Goal: Task Accomplishment & Management: Manage account settings

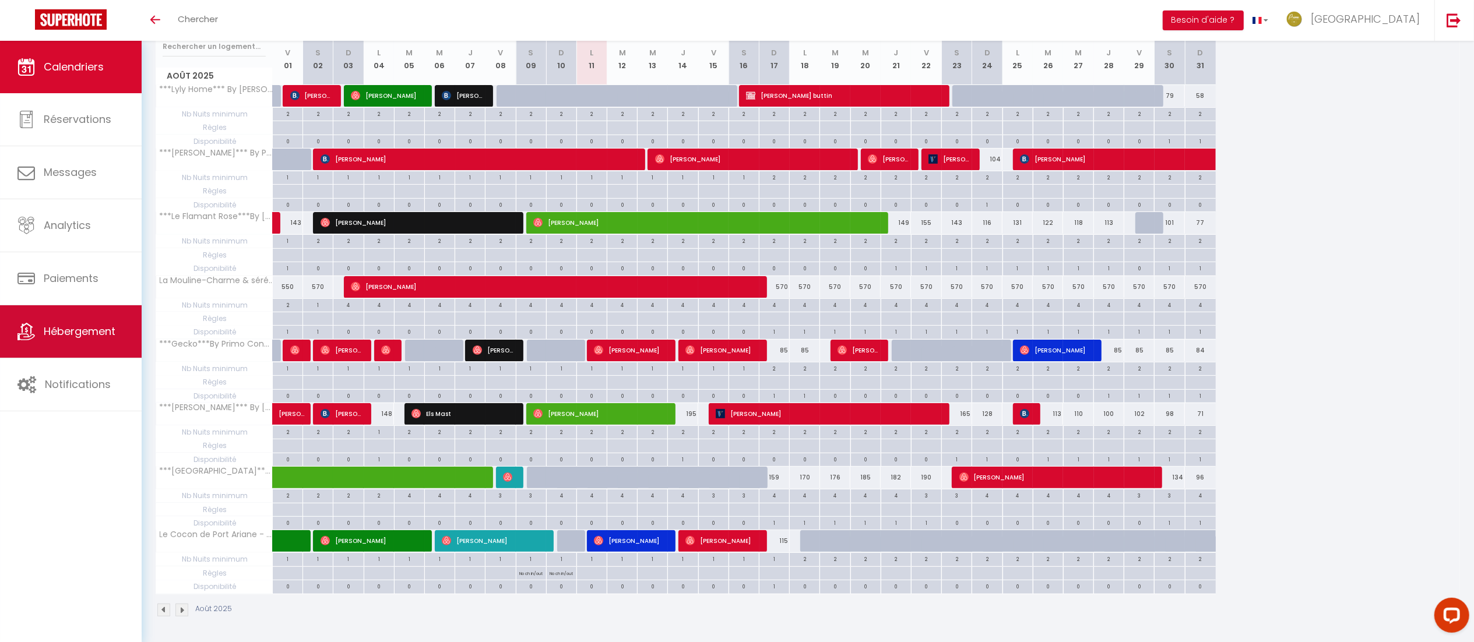
click at [76, 335] on span "Hébergement" at bounding box center [80, 331] width 72 height 15
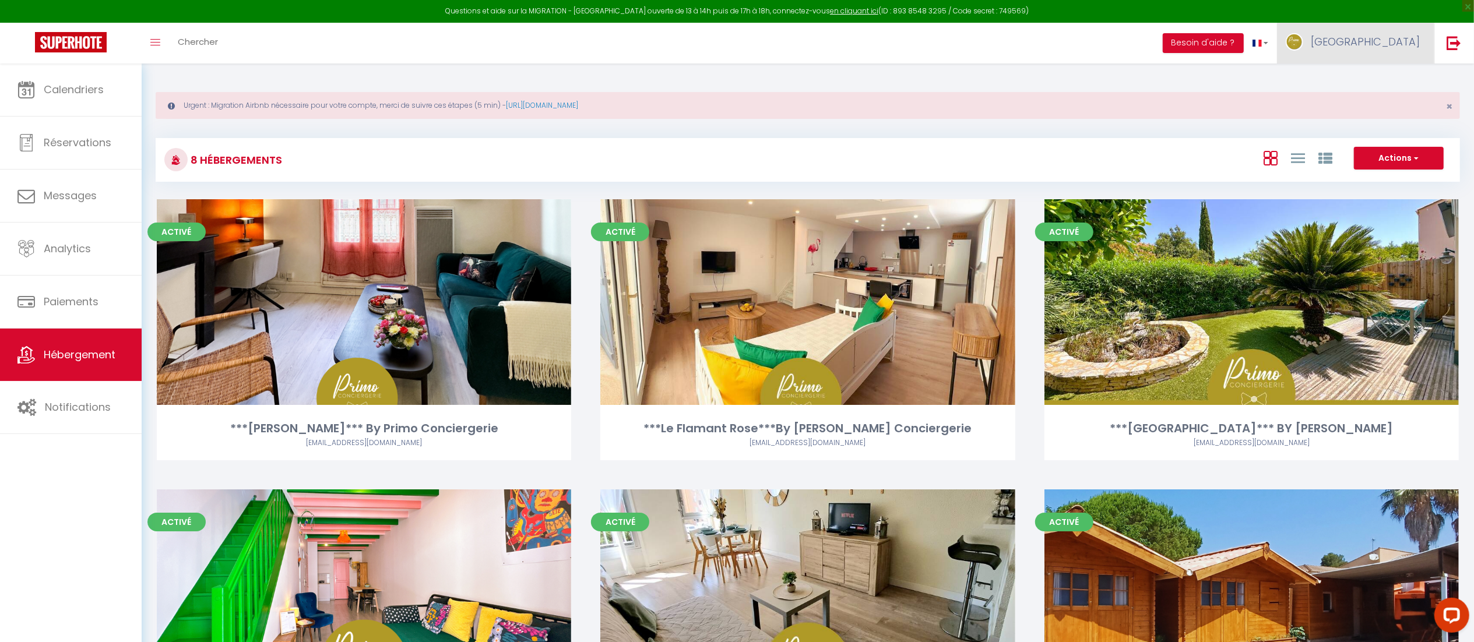
click at [1376, 45] on link "[GEOGRAPHIC_DATA]" at bounding box center [1355, 43] width 157 height 41
click at [1371, 73] on link "Paramètres" at bounding box center [1388, 81] width 86 height 20
select select "28"
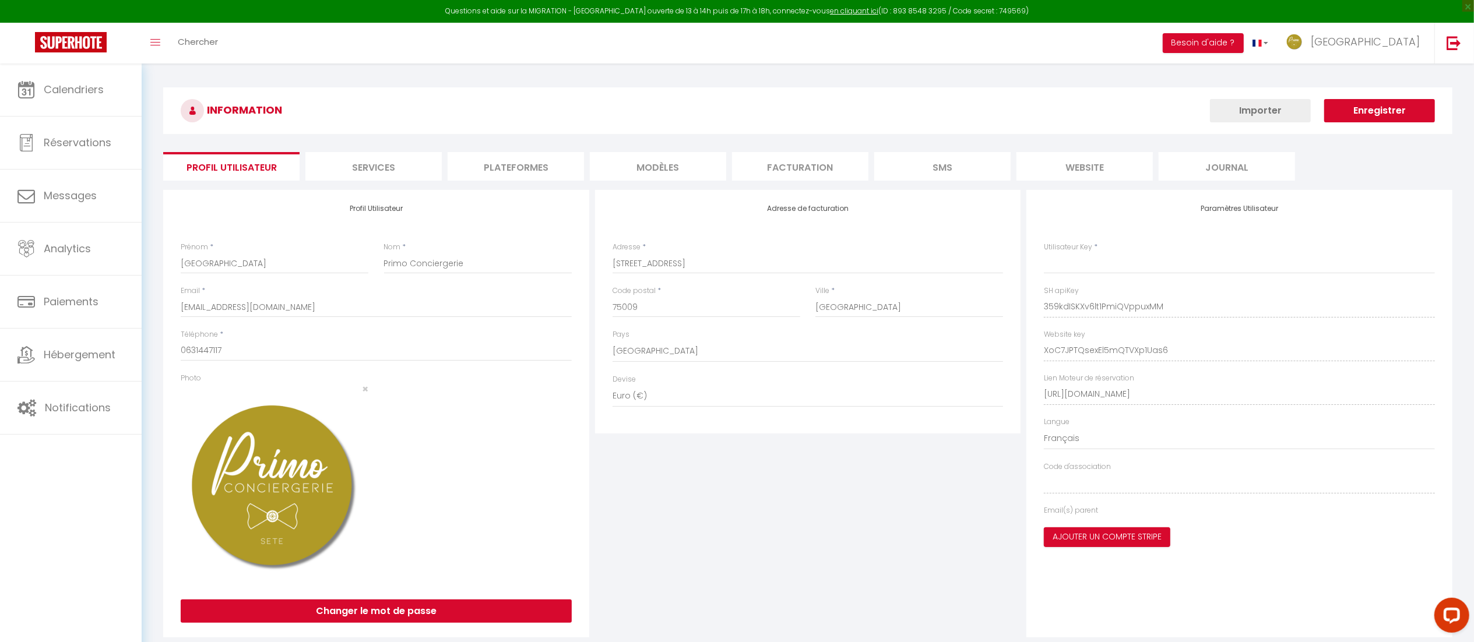
type input "359kdISKXv6lt1PmiQVppuxMM"
type input "XoC7JPTQsexEl5mQTVXp1Uas6"
type input "[URL][DOMAIN_NAME]"
select select "fr"
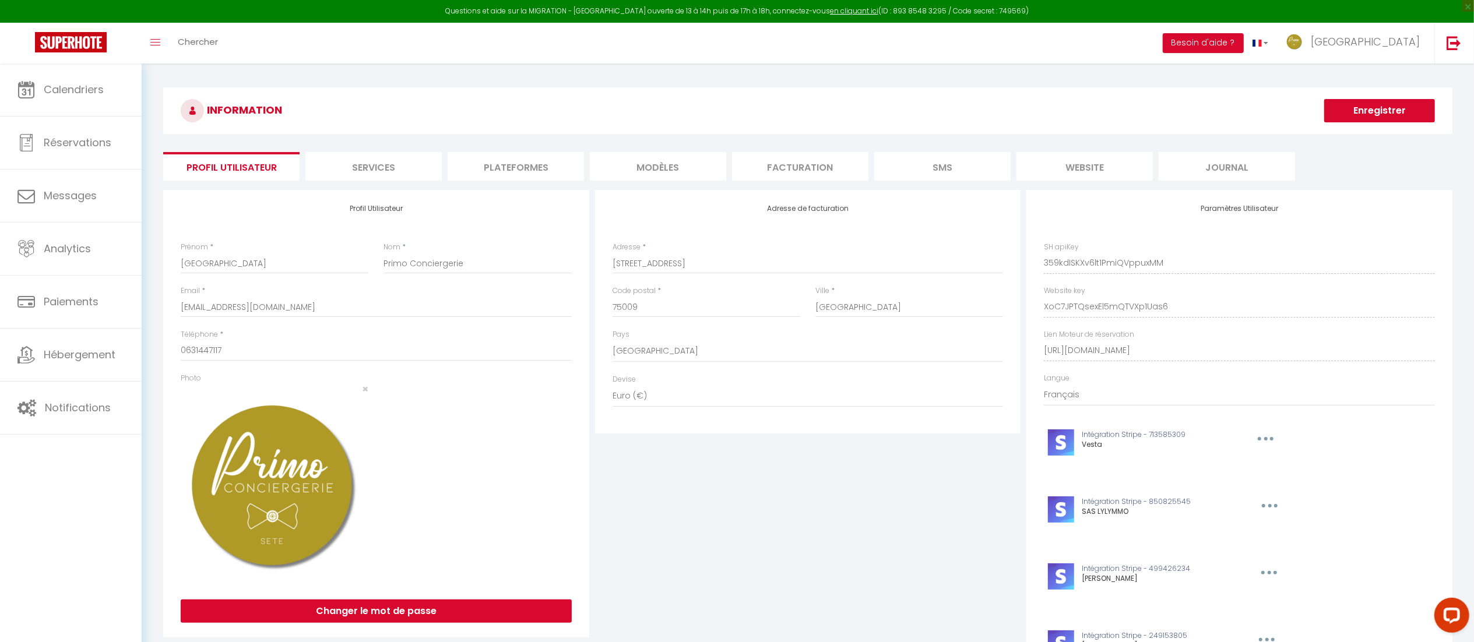
click at [483, 153] on li "Plateformes" at bounding box center [516, 166] width 136 height 29
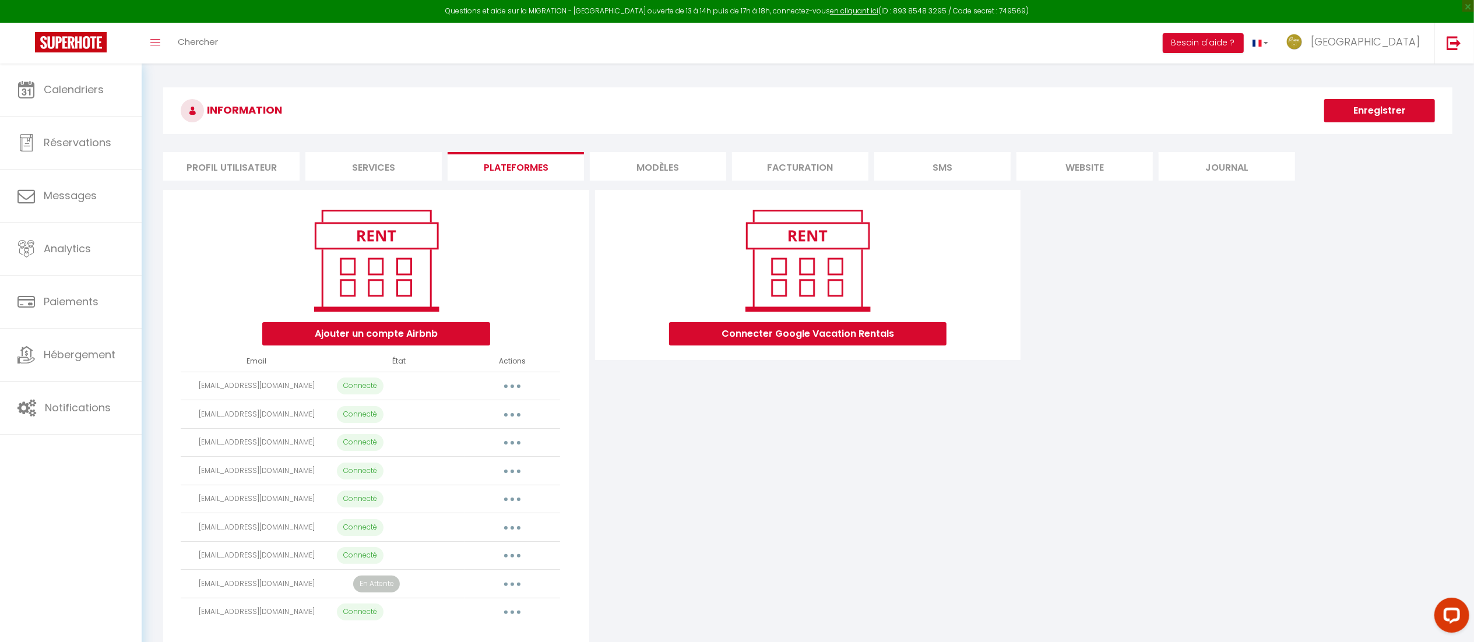
scroll to position [64, 0]
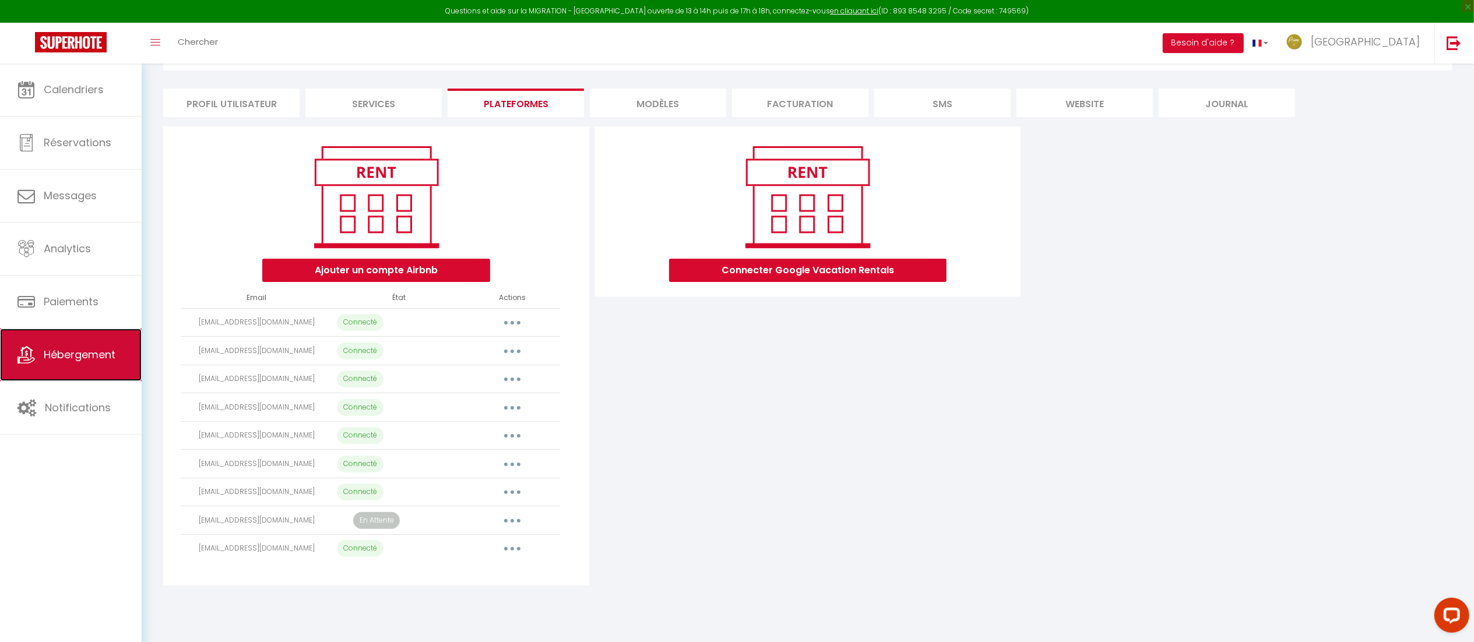
click at [87, 351] on span "Hébergement" at bounding box center [80, 354] width 72 height 15
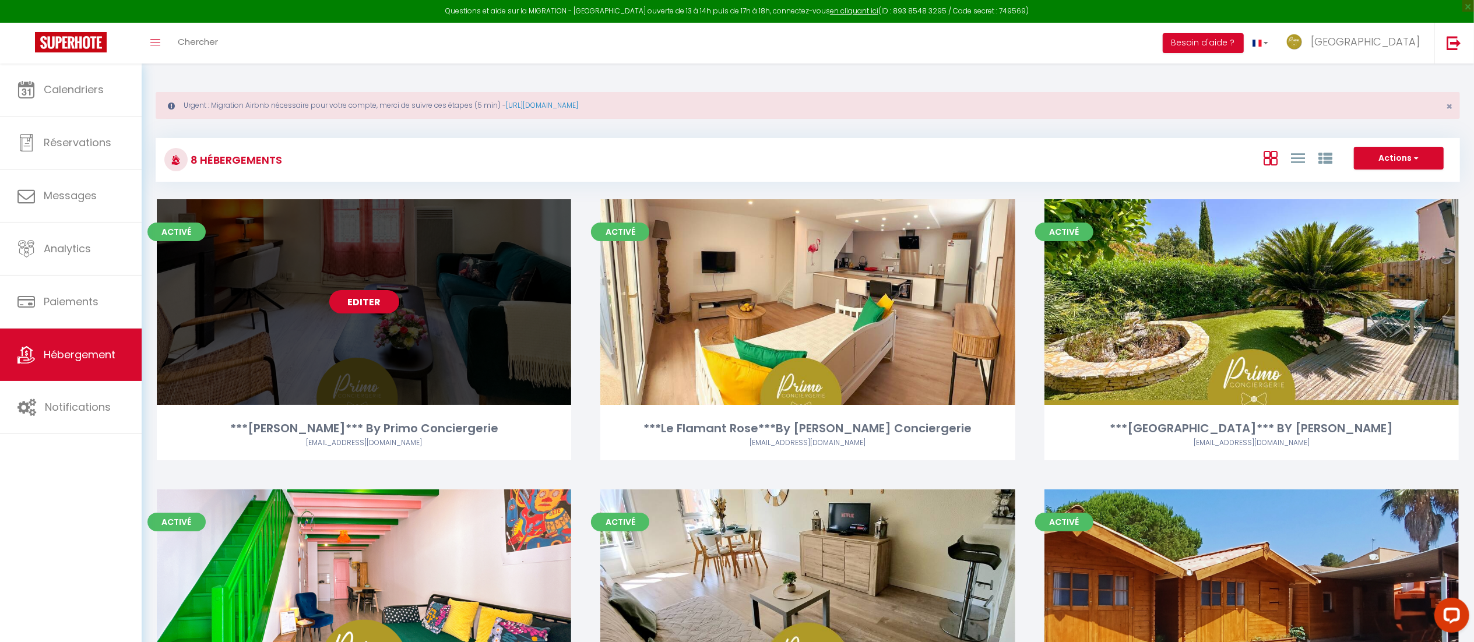
click at [383, 300] on link "Editer" at bounding box center [364, 301] width 70 height 23
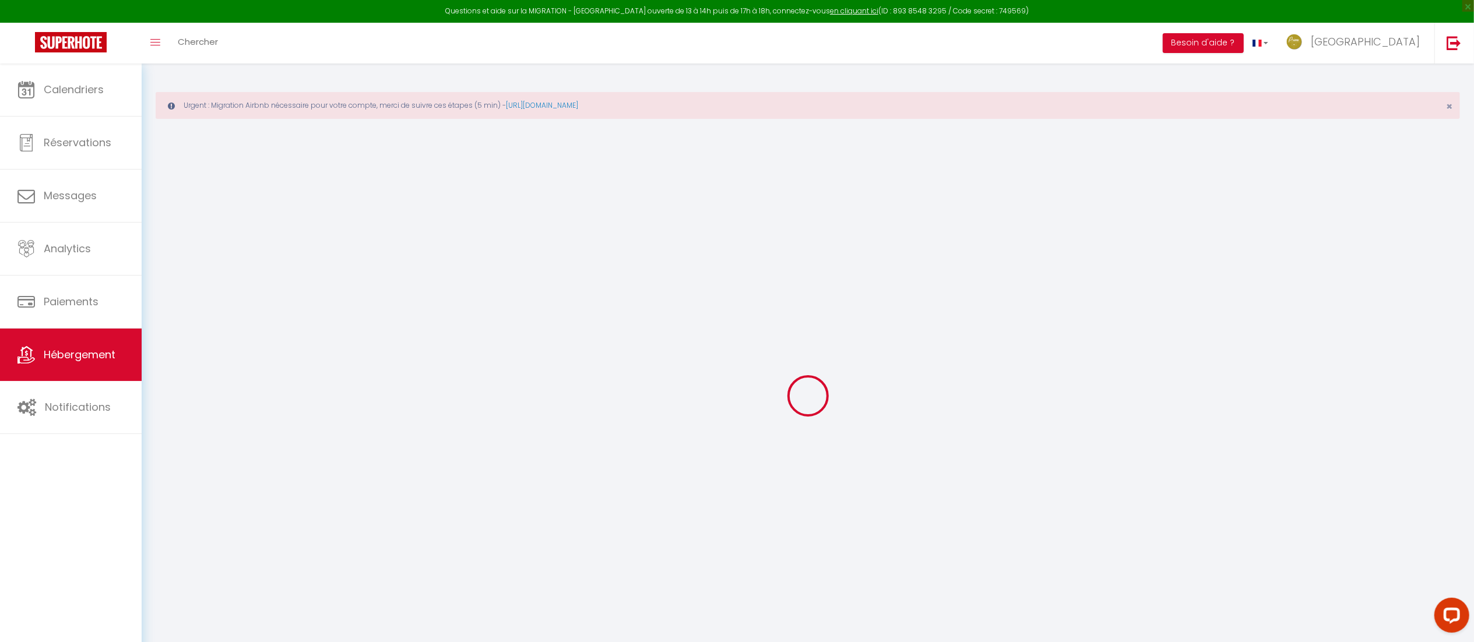
select select "+ 20 %"
select select "+ 30 %"
checkbox input "true"
checkbox input "false"
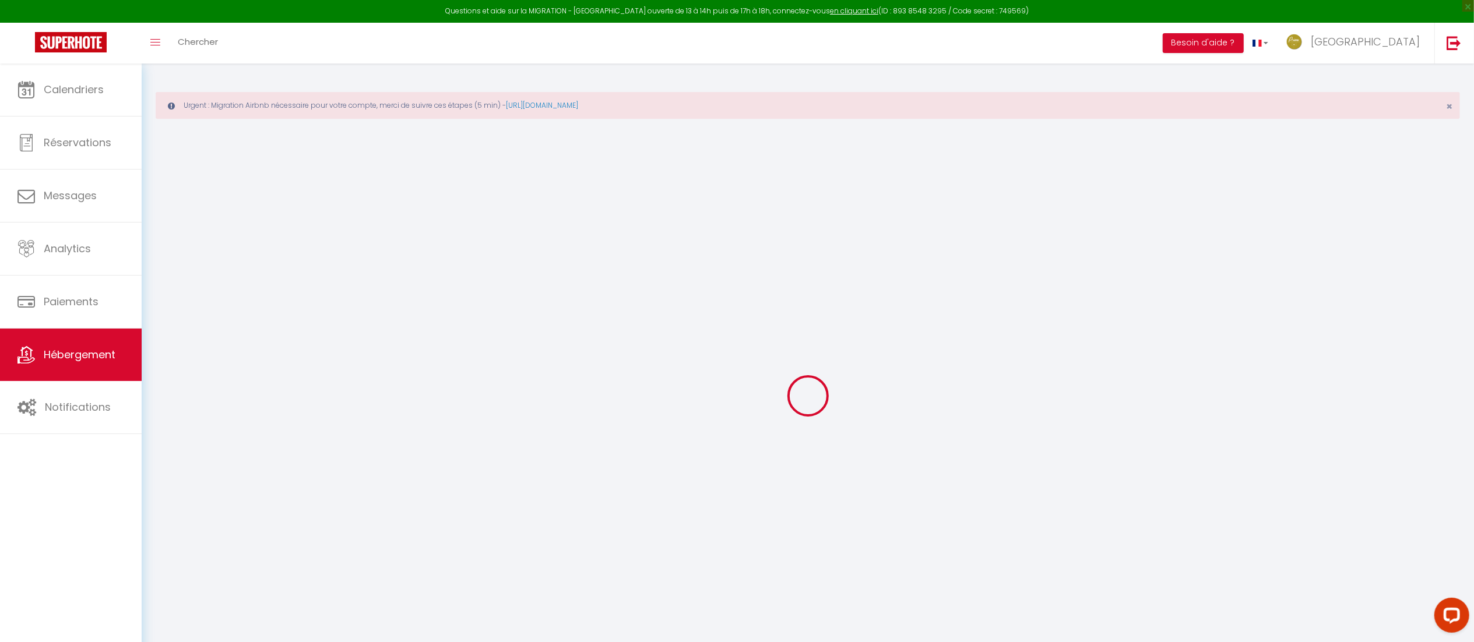
checkbox input "false"
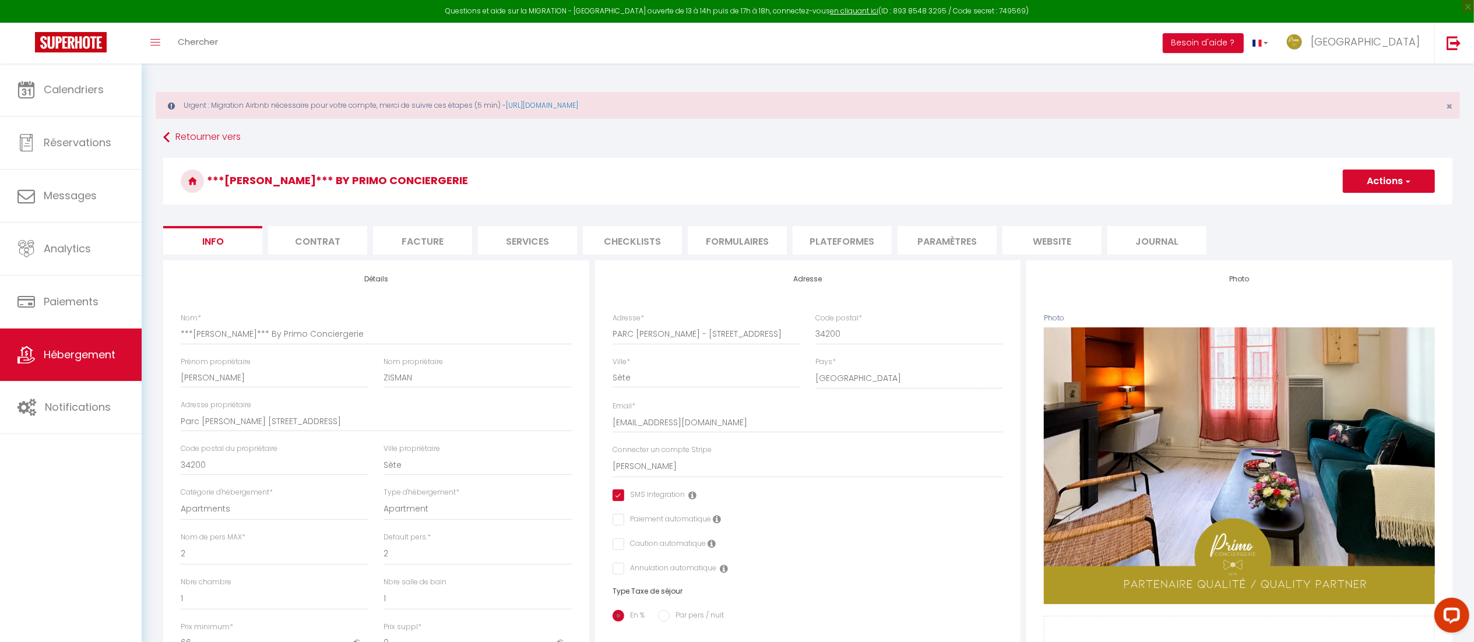
checkbox input "true"
checkbox input "false"
checkbox input "true"
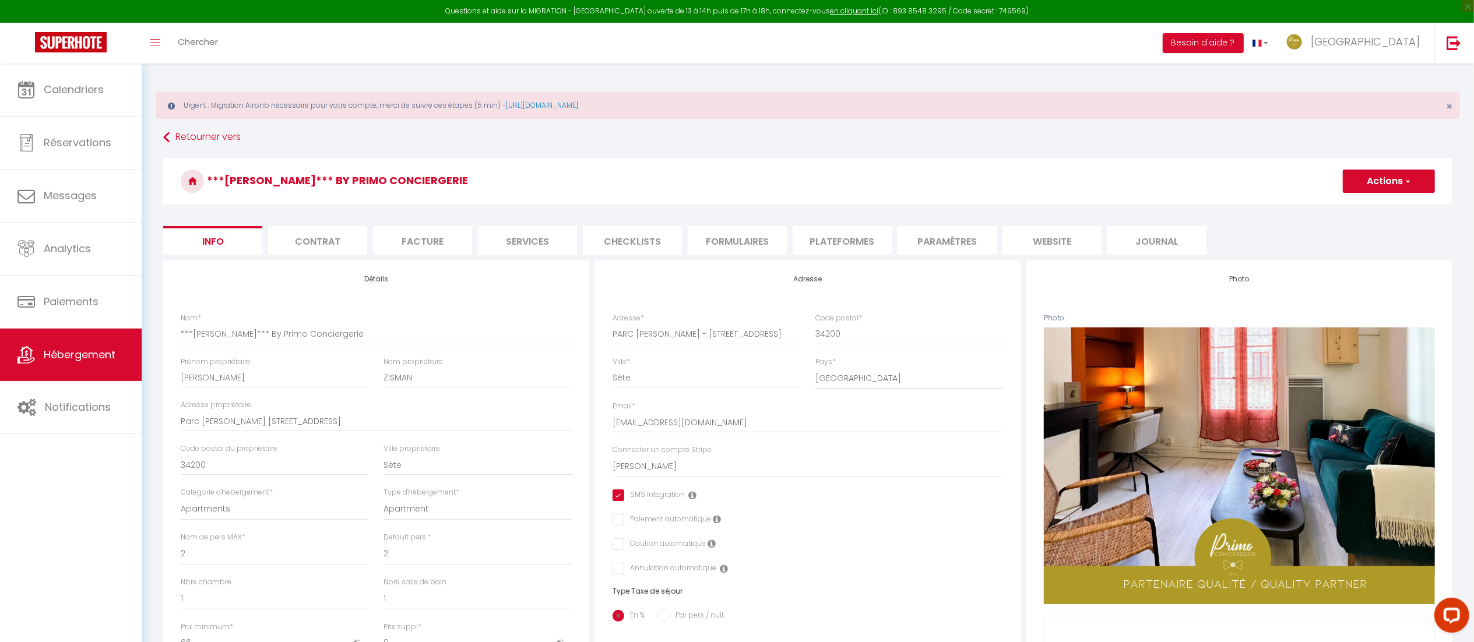
checkbox input "false"
select select "10104-1412169557410743300"
click at [848, 232] on li "Plateformes" at bounding box center [842, 240] width 99 height 29
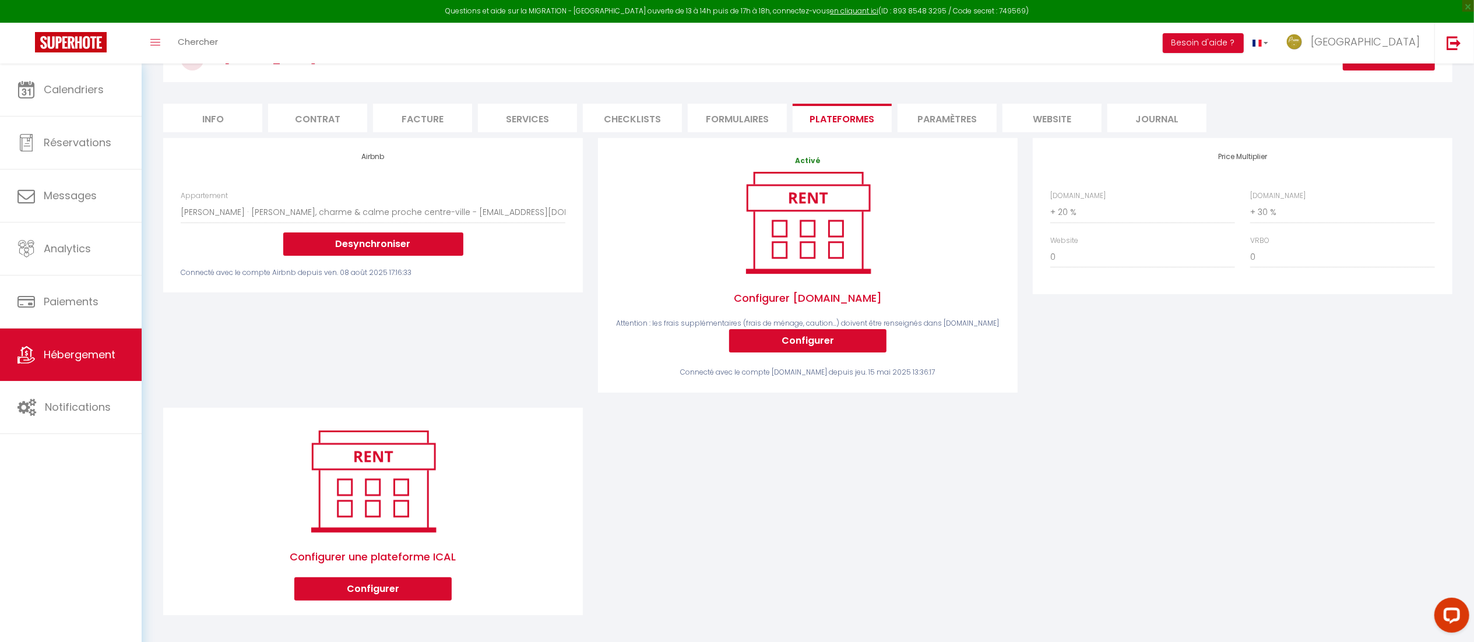
scroll to position [125, 0]
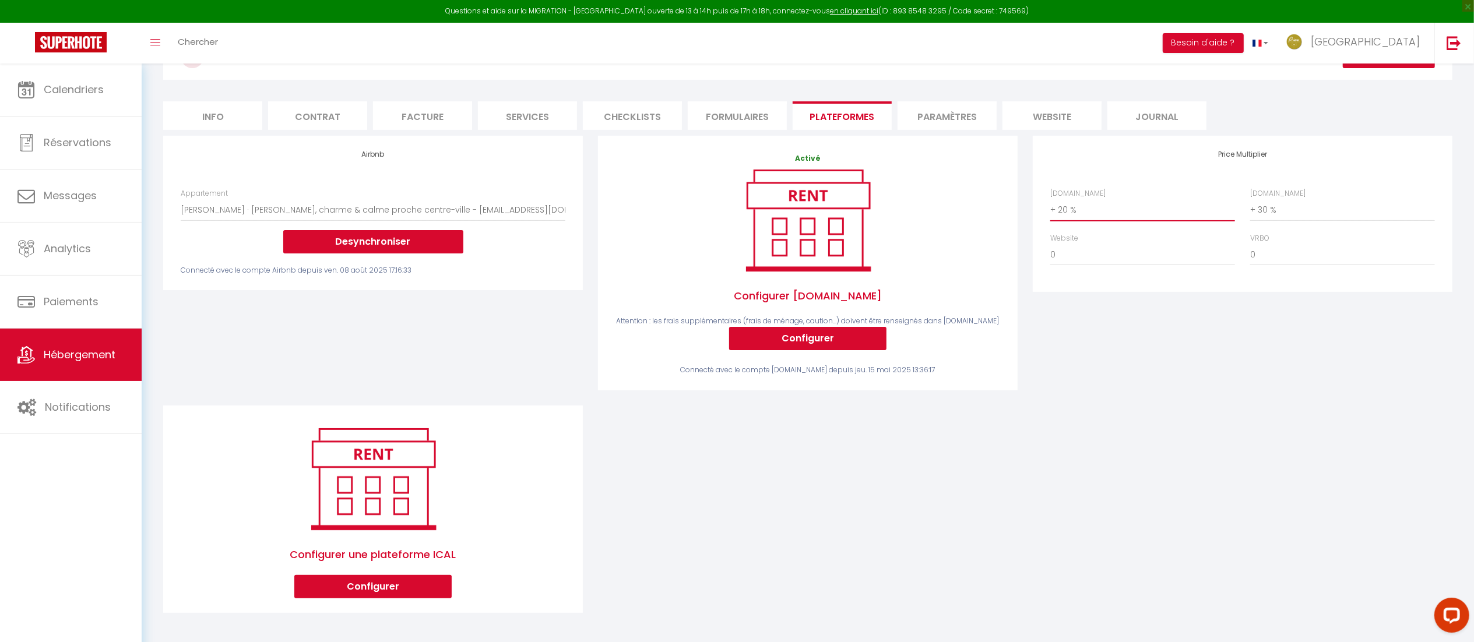
click at [1099, 216] on select "0 + 1 % + 2 % + 3 % + 4 % + 5 % + 6 % + 7 % + 8 % + 9 %" at bounding box center [1142, 210] width 185 height 22
select select "+ 19 %"
click at [1050, 199] on select "0 + 1 % + 2 % + 3 % + 4 % + 5 % + 6 % + 7 % + 8 % + 9 %" at bounding box center [1142, 210] width 185 height 22
select select "365"
select select "well_reviewed_guests"
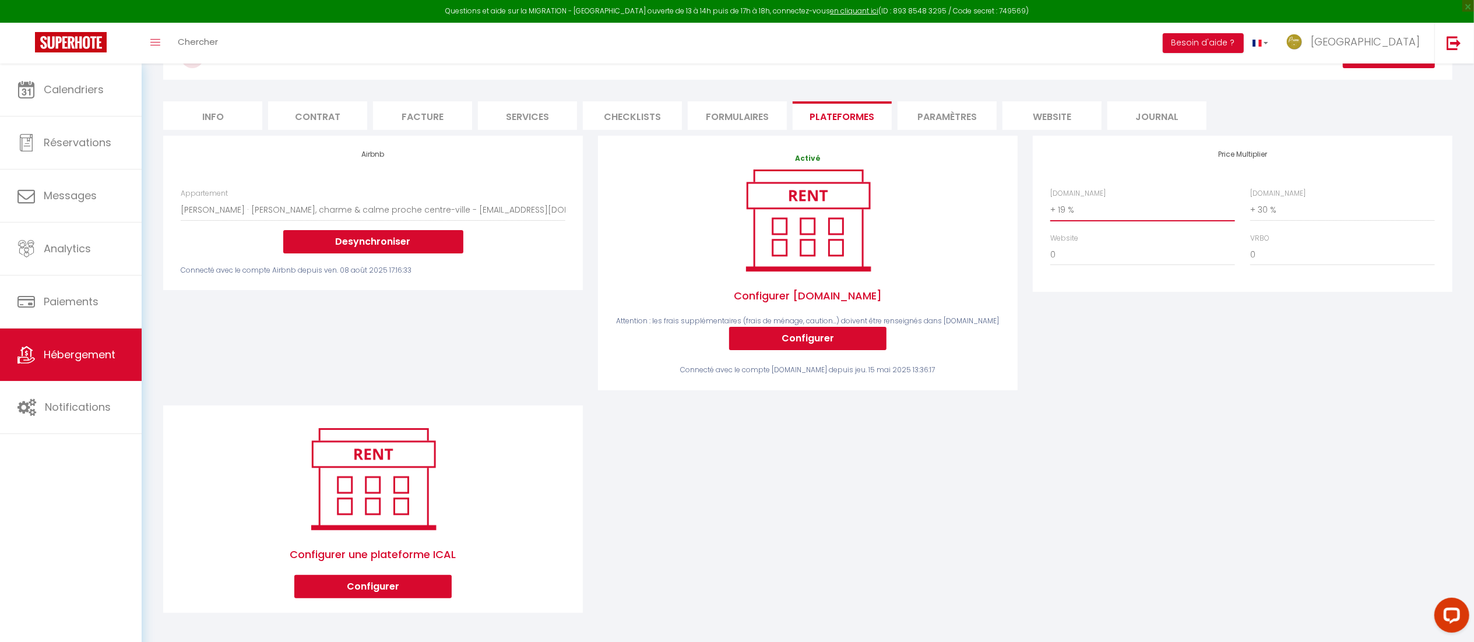
select select "EUR"
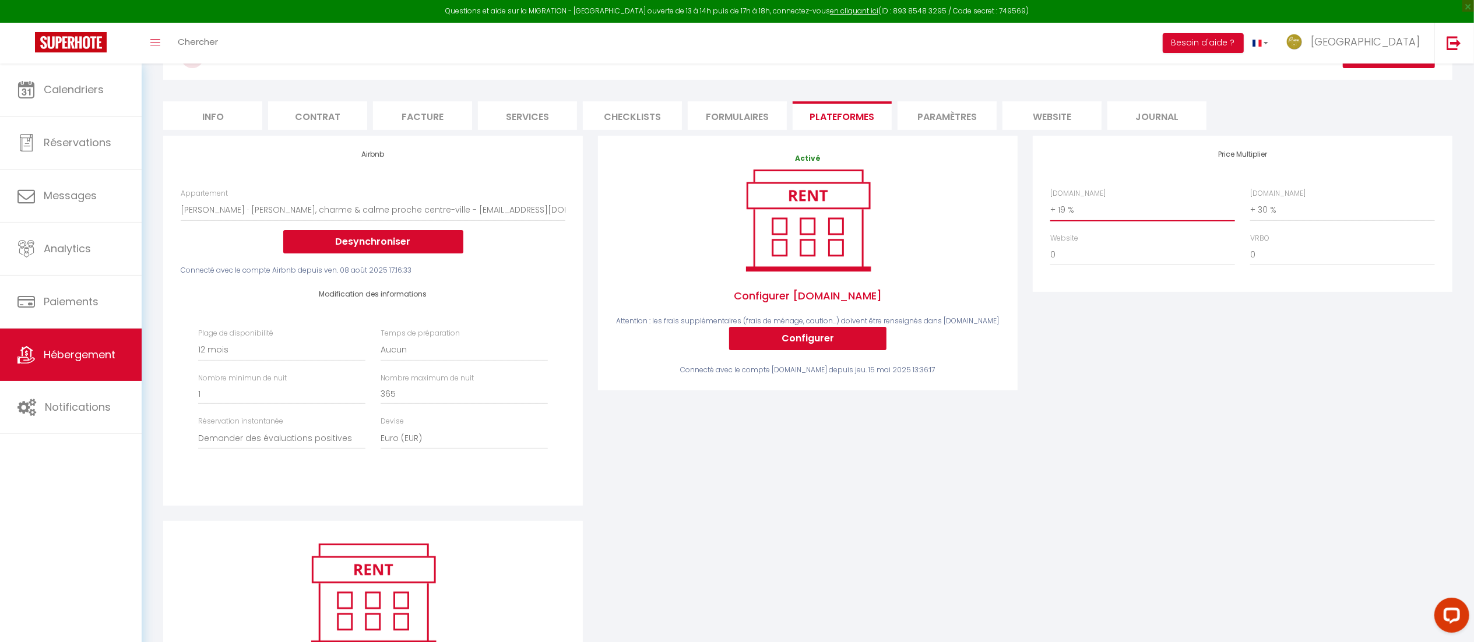
click at [1098, 206] on select "0 + 1 % + 2 % + 3 % + 4 % + 5 % + 6 % + 7 % + 8 % + 9 %" at bounding box center [1142, 210] width 185 height 22
select select "+ 20 %"
click at [1050, 199] on select "0 + 1 % + 2 % + 3 % + 4 % + 5 % + 6 % + 7 % + 8 % + 9 %" at bounding box center [1142, 210] width 185 height 22
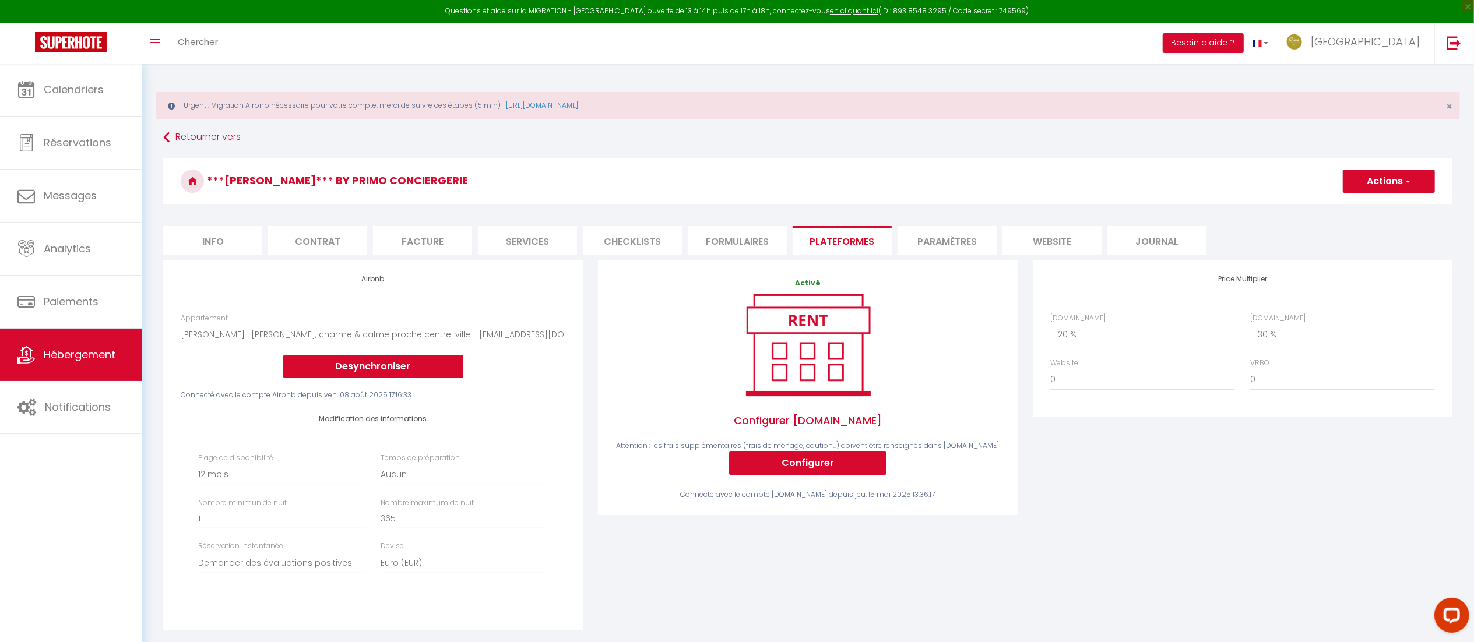
click at [1400, 180] on button "Actions" at bounding box center [1389, 181] width 92 height 23
click at [1383, 210] on link "Enregistrer" at bounding box center [1389, 206] width 92 height 15
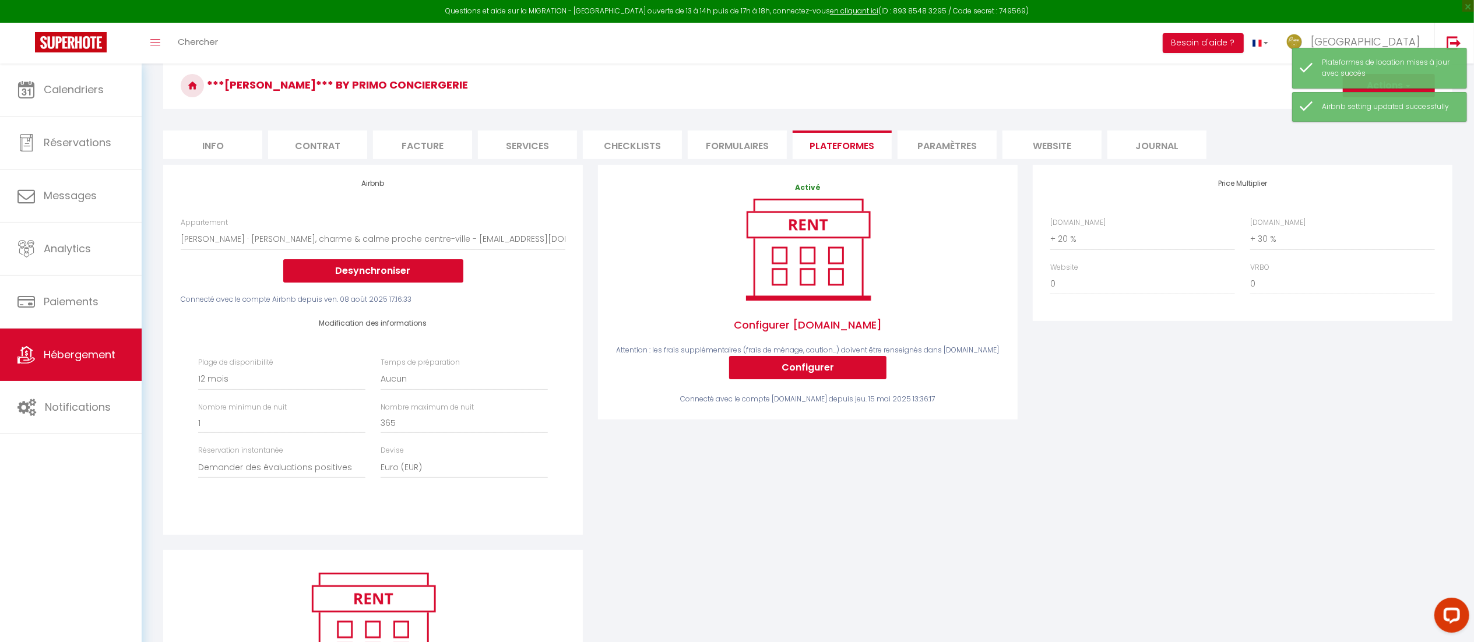
scroll to position [100, 0]
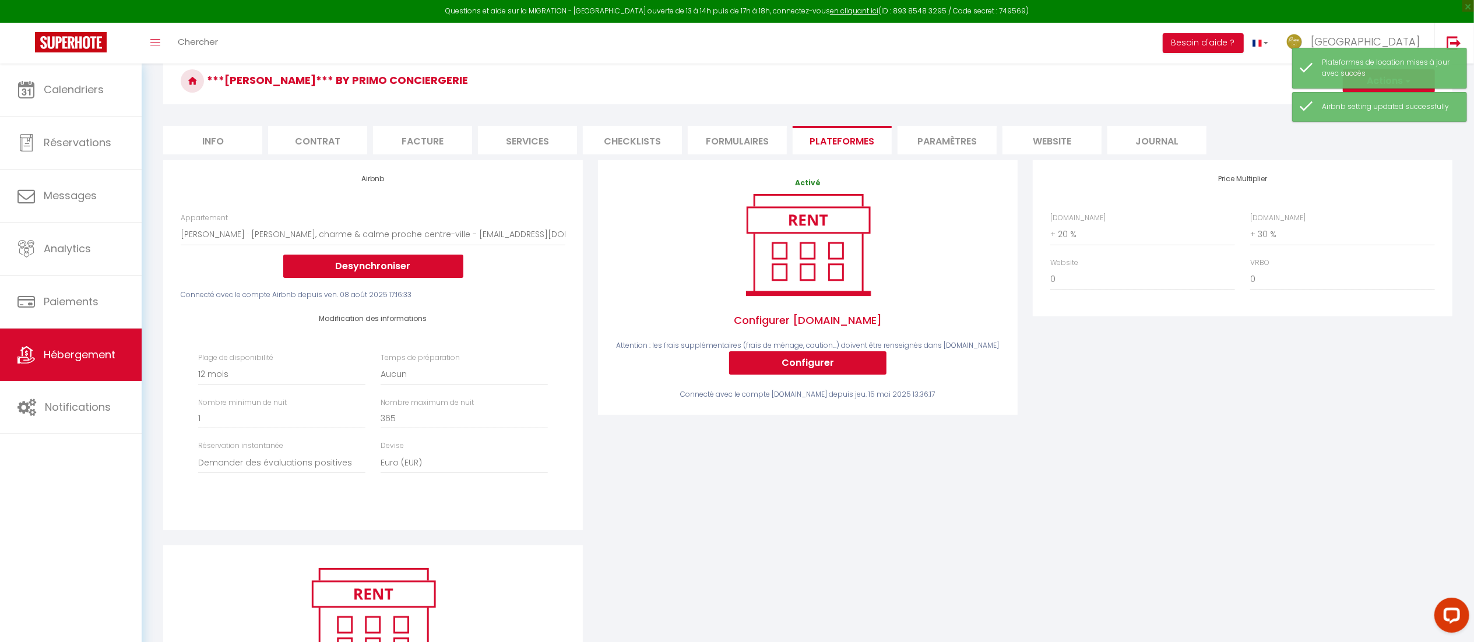
drag, startPoint x: 1064, startPoint y: 522, endPoint x: 591, endPoint y: 489, distance: 474.5
click at [591, 489] on div "Activé Configurer [DOMAIN_NAME] Attention : les frais supplémentaires (frais de…" at bounding box center [808, 352] width 435 height 385
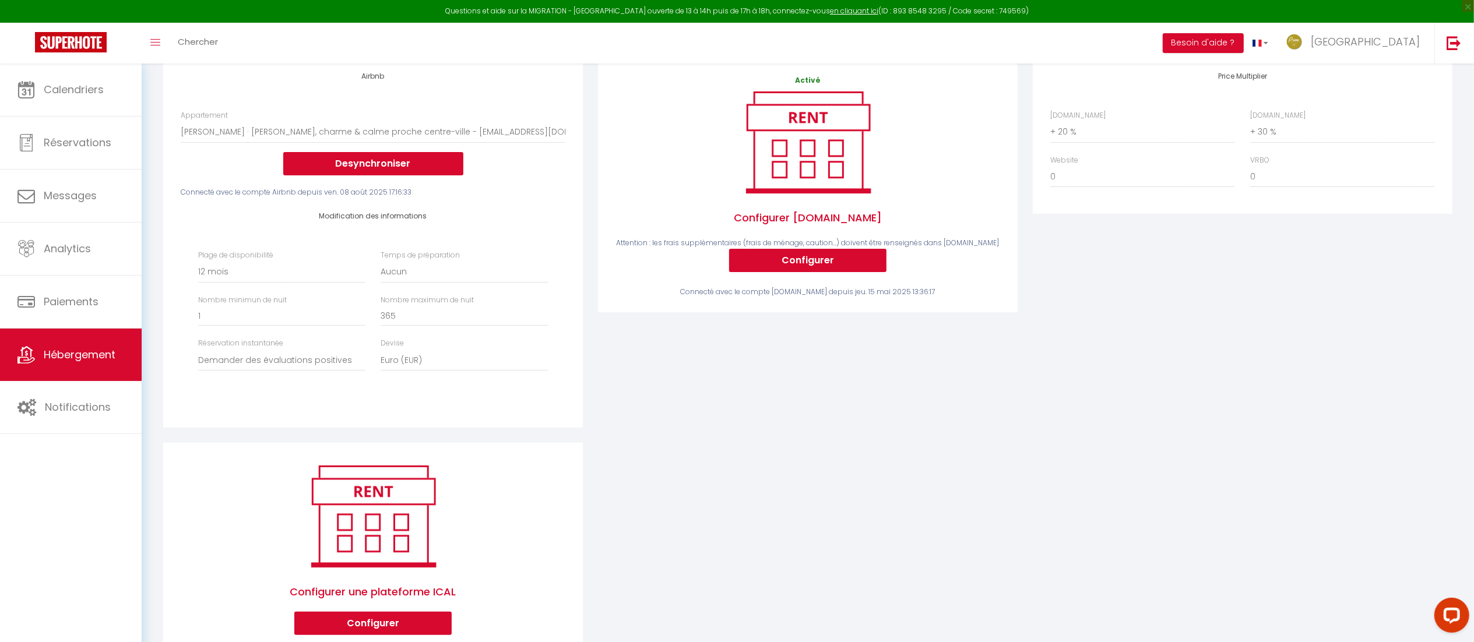
scroll to position [0, 0]
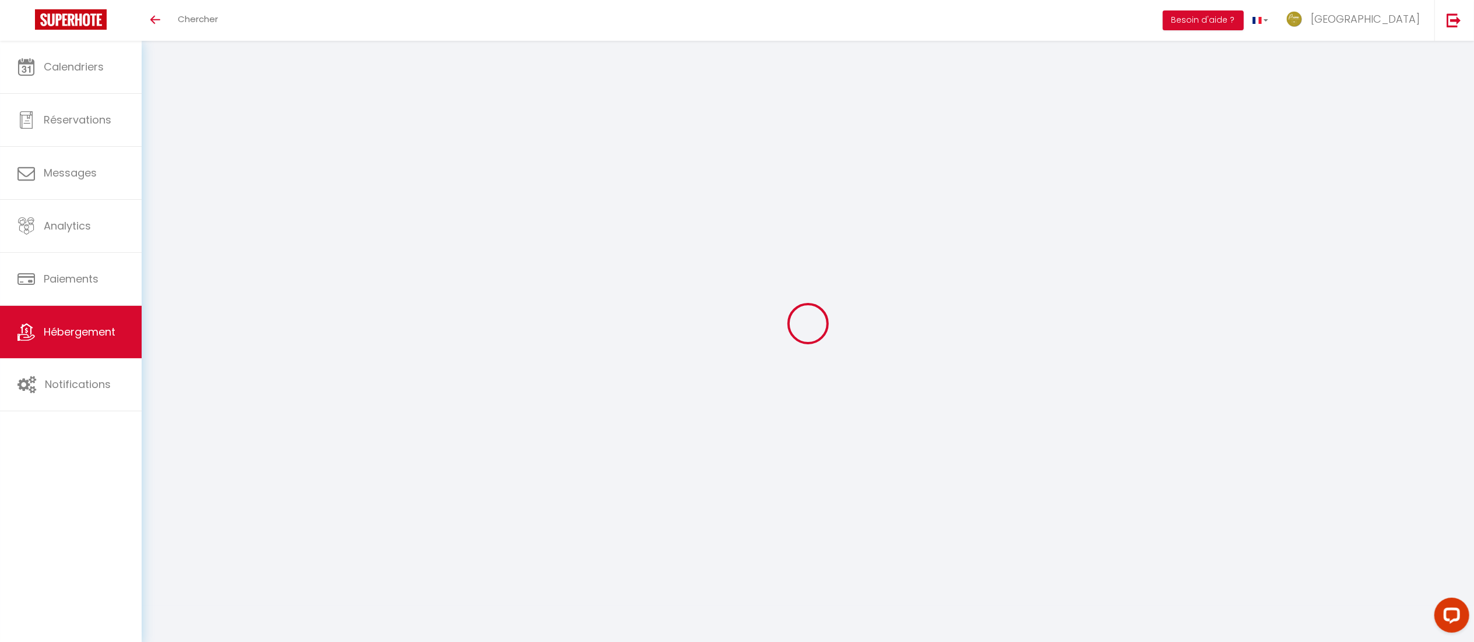
select select "+ 20 %"
select select "+ 30 %"
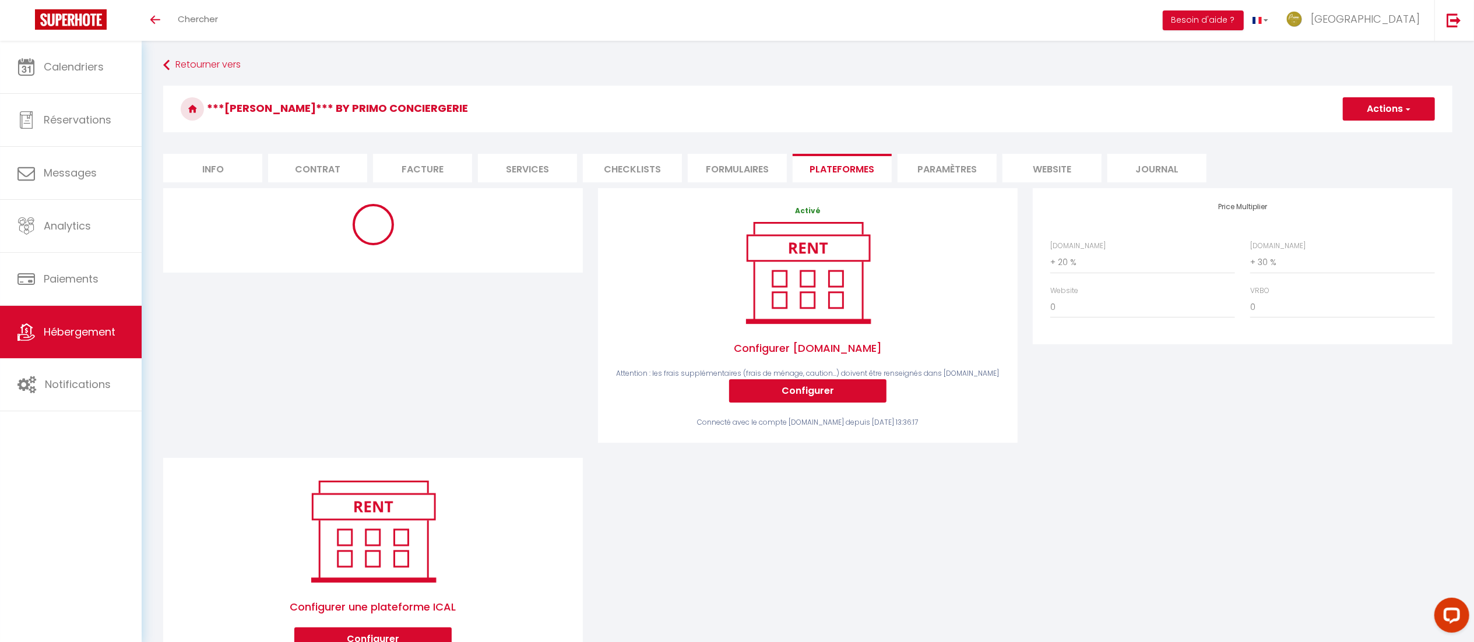
select select "10104-1412169557410743300"
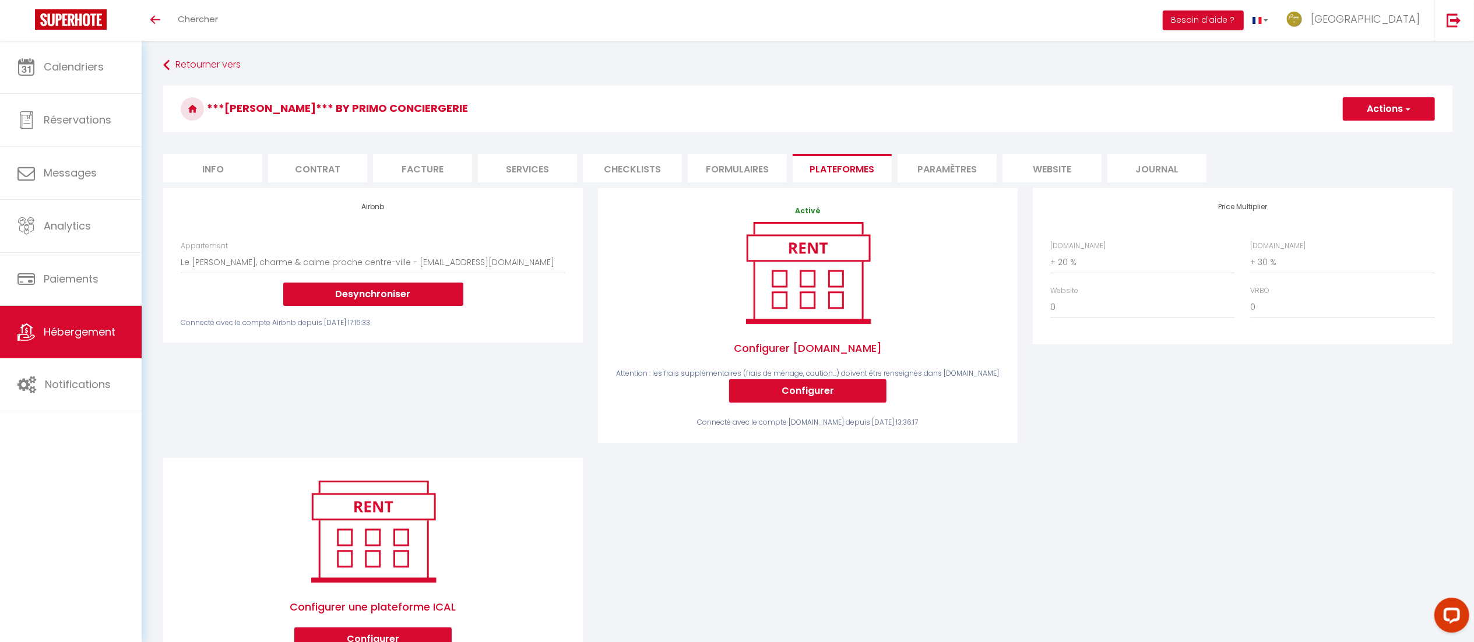
click at [462, 356] on div "Airbnb Appartement Jardin de la méditerranée - aurelie.ouldja@primoconciergerie…" at bounding box center [373, 323] width 435 height 270
